Goal: Task Accomplishment & Management: Use online tool/utility

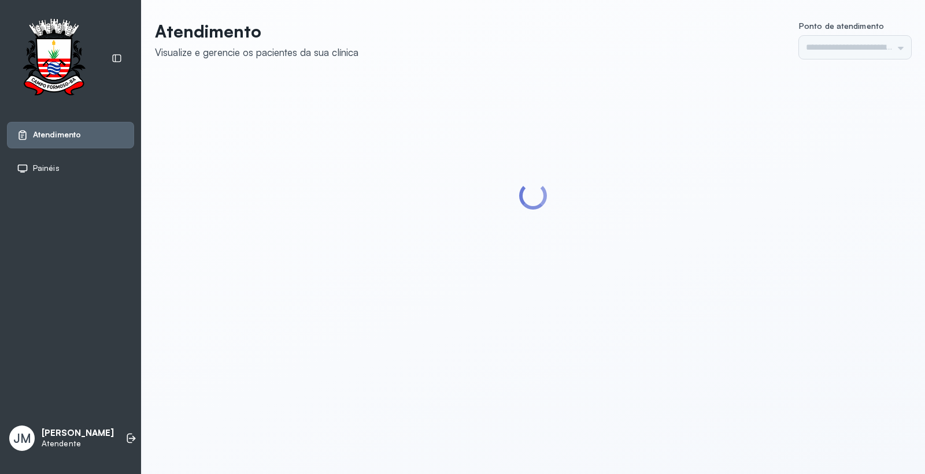
type input "*********"
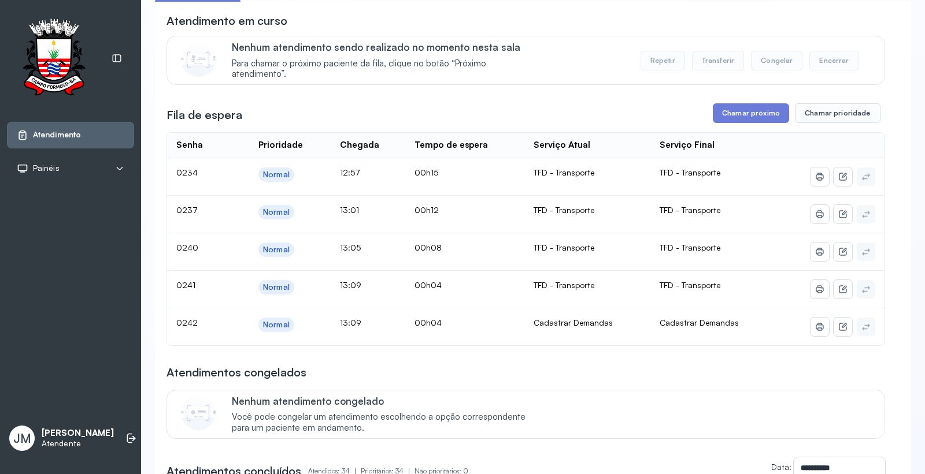
scroll to position [128, 0]
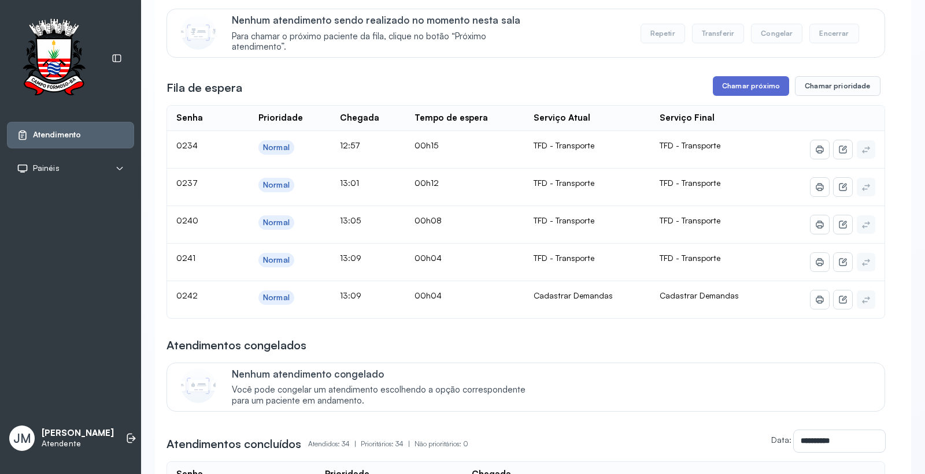
click at [746, 87] on button "Chamar próximo" at bounding box center [750, 86] width 76 height 20
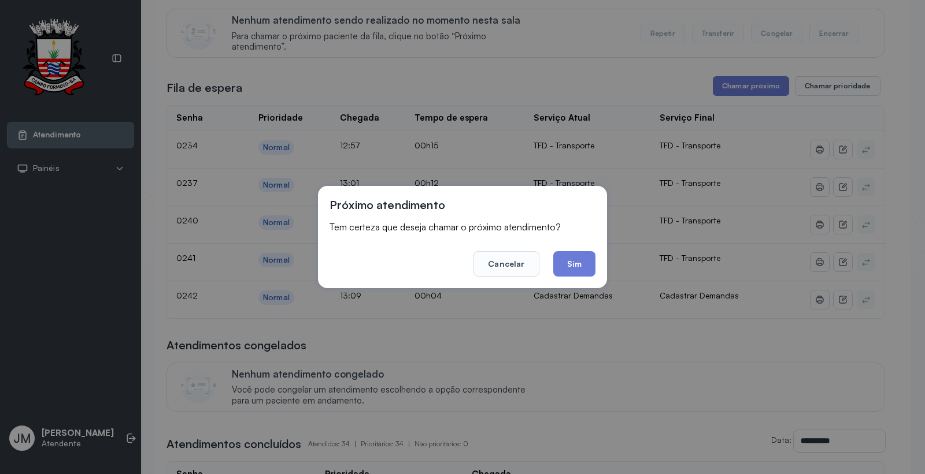
click at [571, 239] on footer "Cancelar Sim" at bounding box center [462, 256] width 266 height 42
click at [573, 259] on button "Sim" at bounding box center [574, 263] width 42 height 25
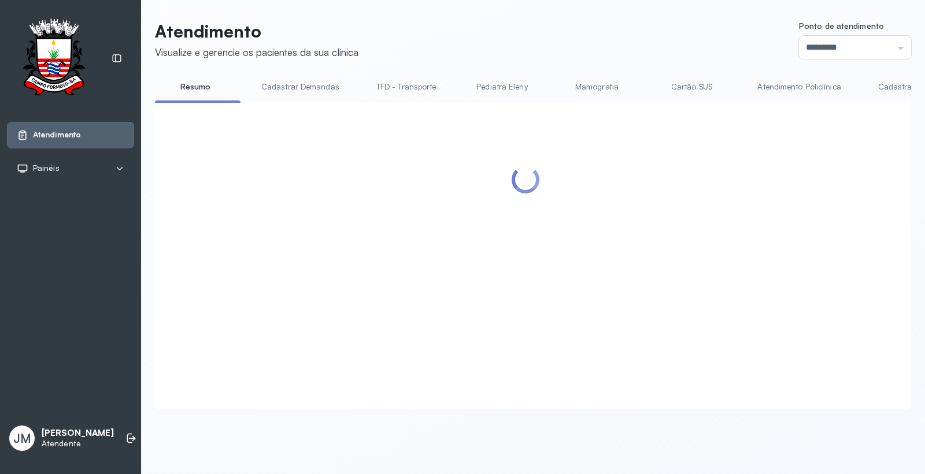
scroll to position [0, 0]
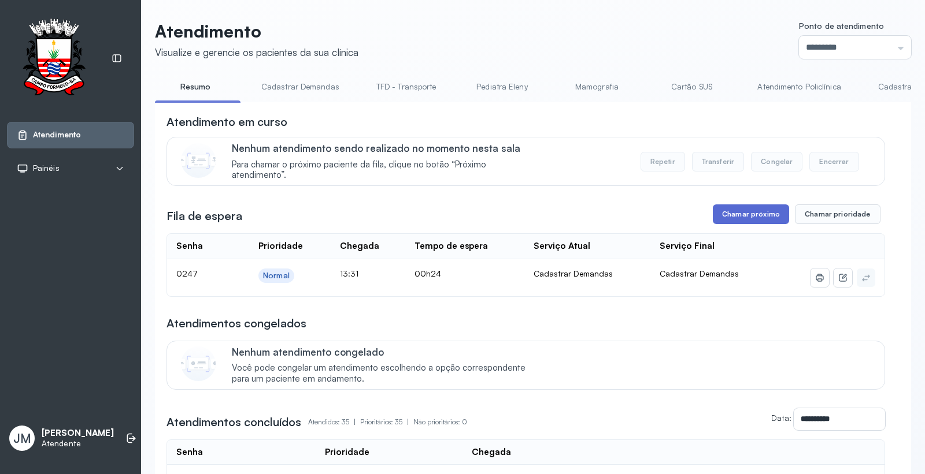
click at [761, 208] on button "Chamar próximo" at bounding box center [750, 215] width 76 height 20
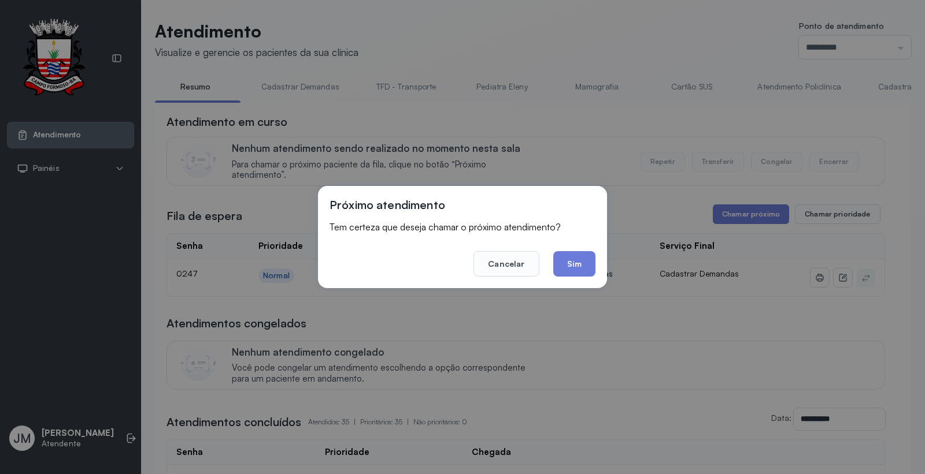
click at [588, 258] on button "Sim" at bounding box center [574, 263] width 42 height 25
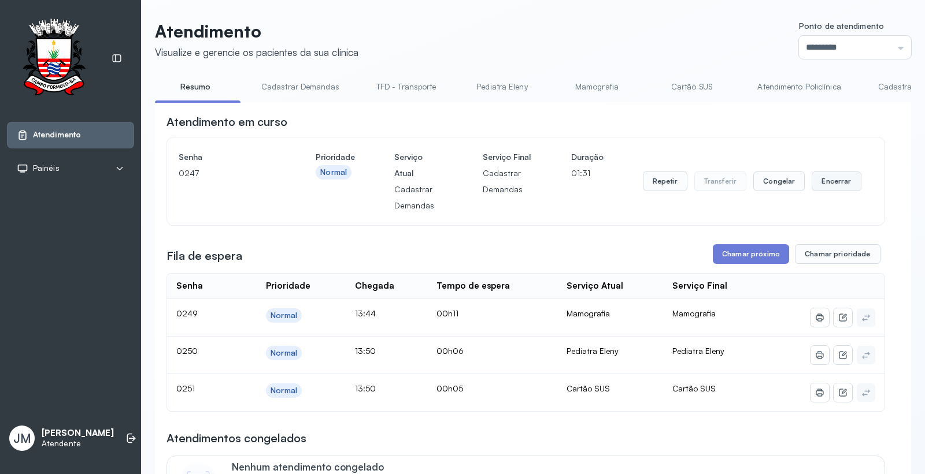
click at [834, 182] on button "Encerrar" at bounding box center [835, 182] width 49 height 20
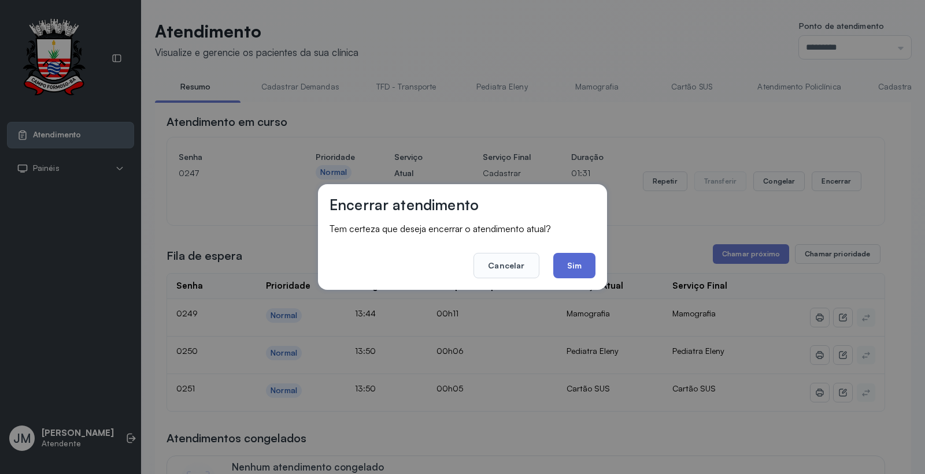
click at [573, 272] on button "Sim" at bounding box center [574, 265] width 42 height 25
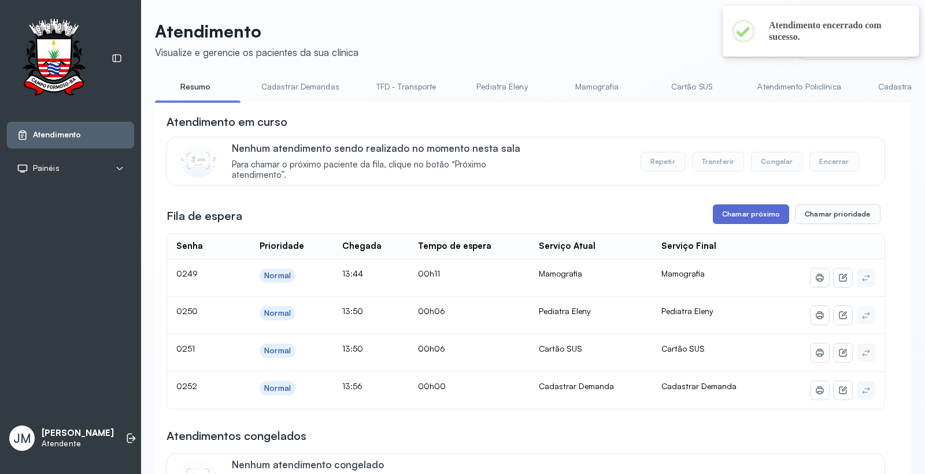
click at [734, 213] on button "Chamar próximo" at bounding box center [750, 215] width 76 height 20
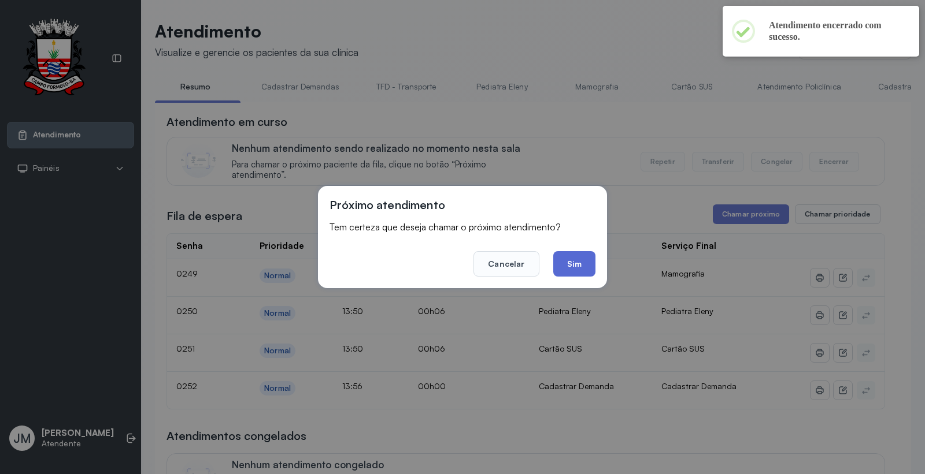
click at [585, 261] on button "Sim" at bounding box center [574, 263] width 42 height 25
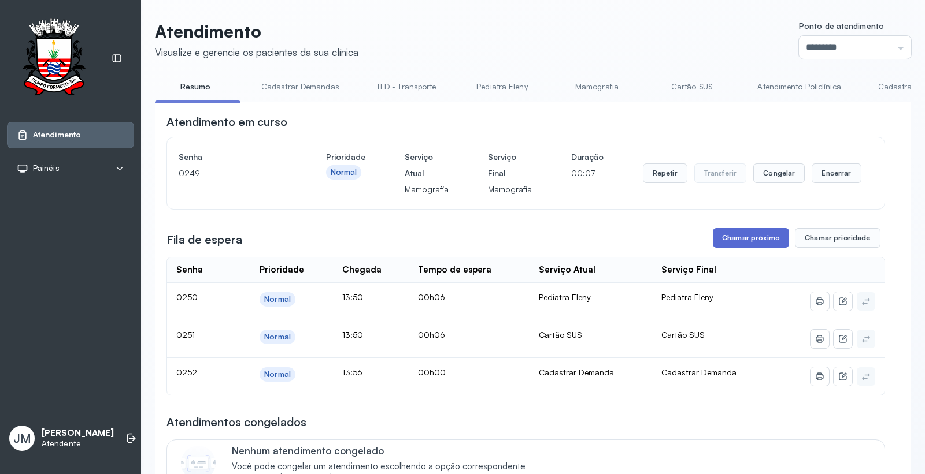
click at [754, 243] on button "Chamar próximo" at bounding box center [750, 238] width 76 height 20
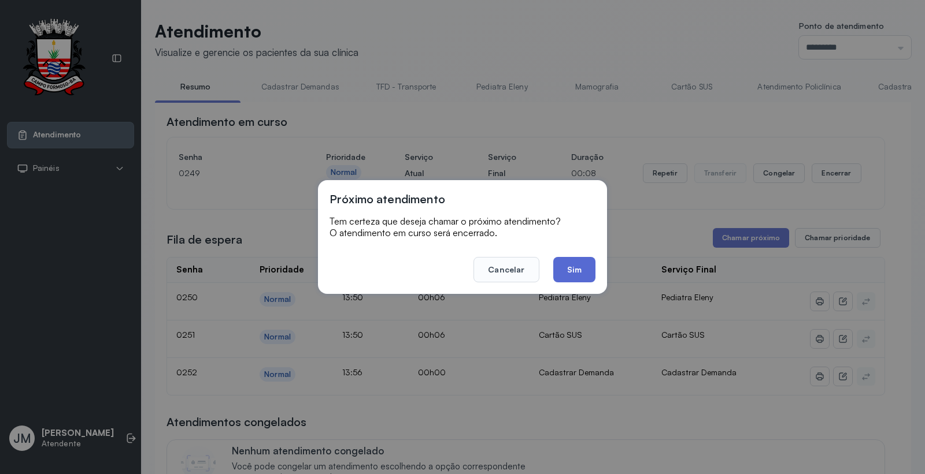
click at [578, 273] on button "Sim" at bounding box center [574, 269] width 42 height 25
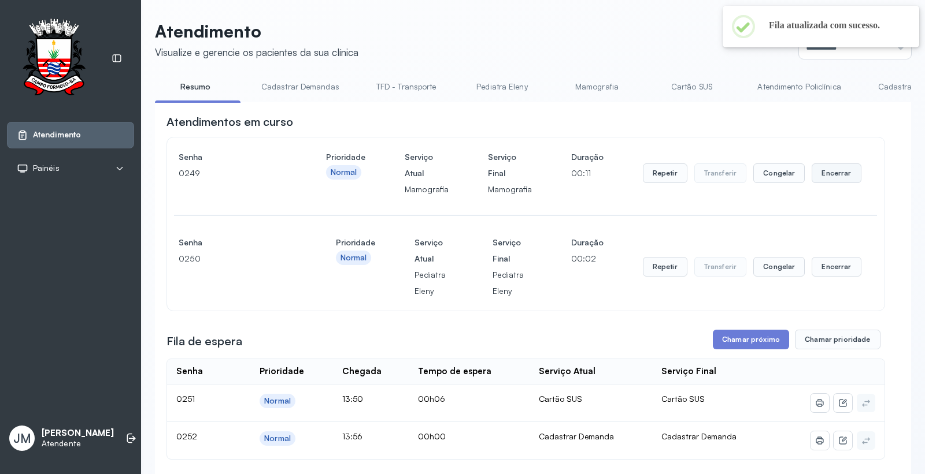
click at [822, 174] on button "Encerrar" at bounding box center [835, 174] width 49 height 20
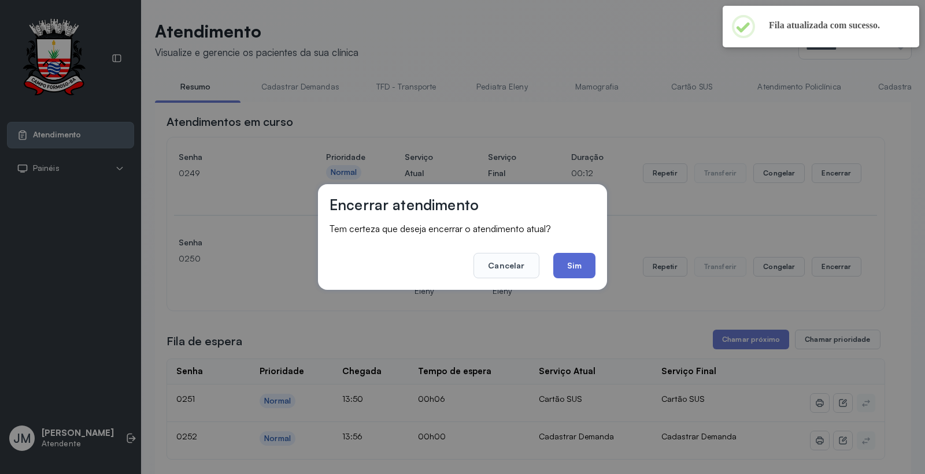
click at [588, 266] on button "Sim" at bounding box center [574, 265] width 42 height 25
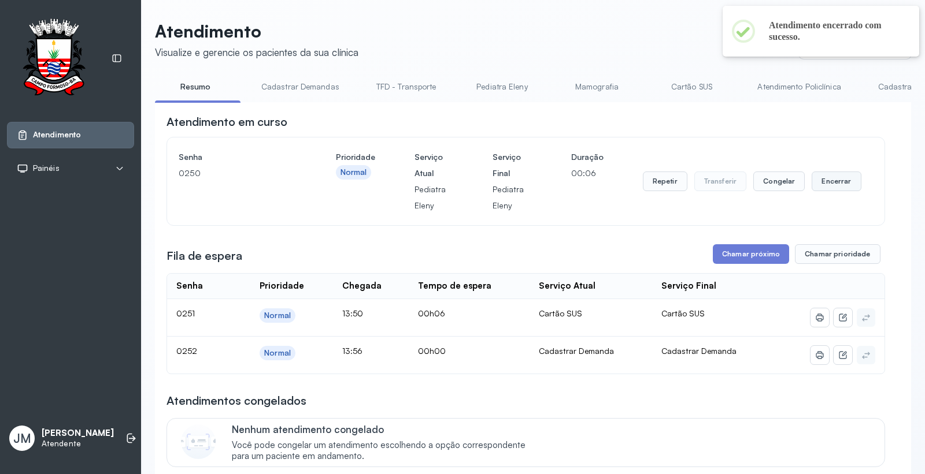
click at [829, 182] on button "Encerrar" at bounding box center [835, 182] width 49 height 20
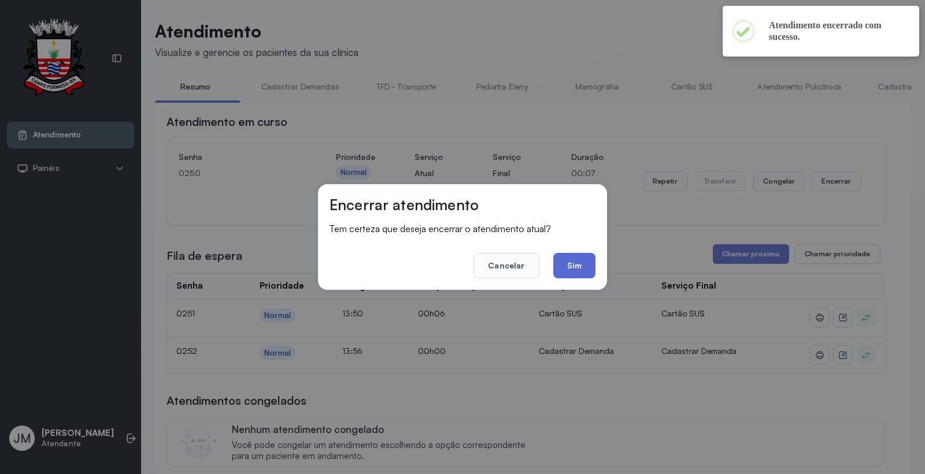
click at [586, 263] on button "Sim" at bounding box center [574, 265] width 42 height 25
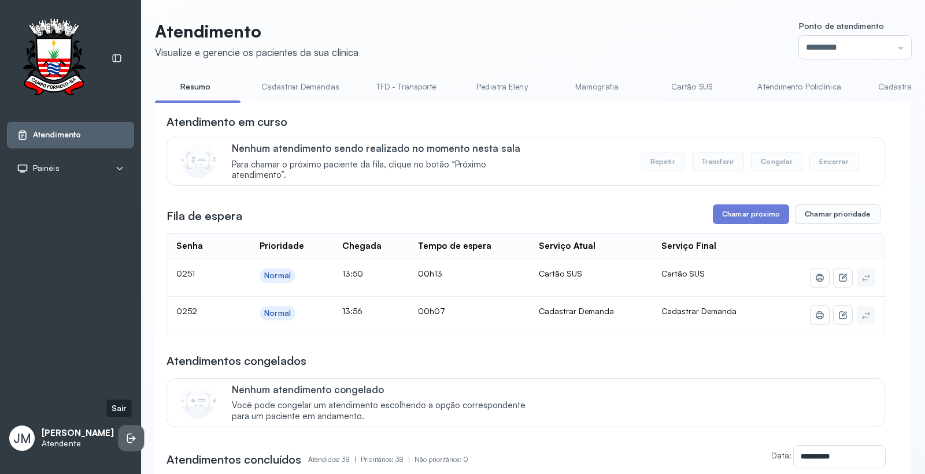
click at [127, 432] on li at bounding box center [130, 438] width 25 height 25
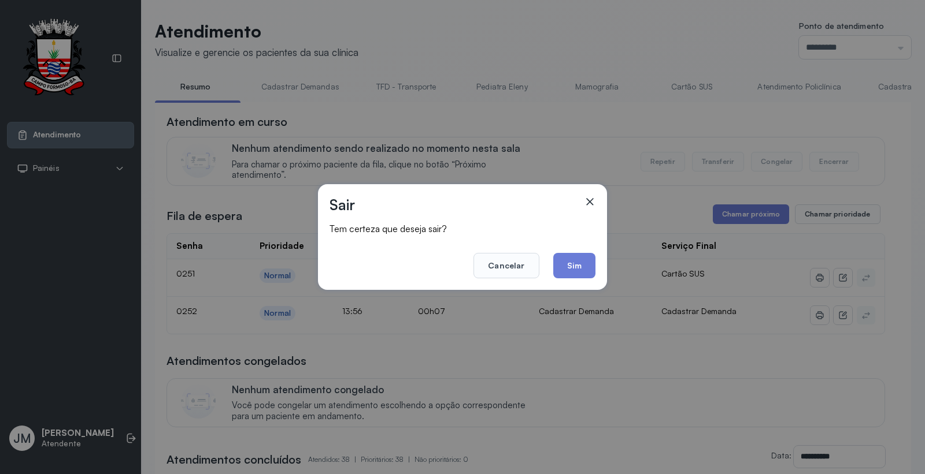
drag, startPoint x: 575, startPoint y: 266, endPoint x: 591, endPoint y: 250, distance: 22.9
click at [582, 255] on button "Sim" at bounding box center [574, 265] width 42 height 25
